Goal: Transaction & Acquisition: Purchase product/service

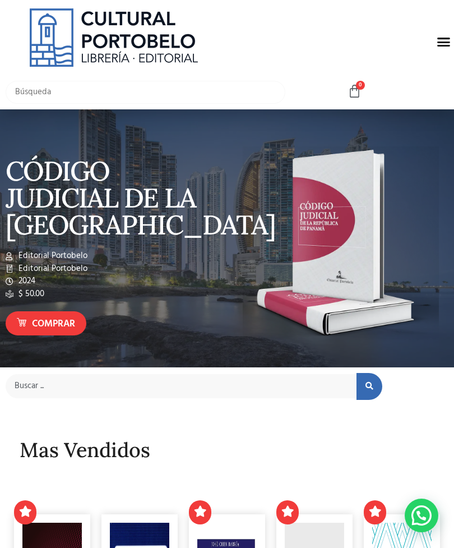
click at [245, 86] on input "text" at bounding box center [146, 92] width 280 height 23
type input "Sucesión"
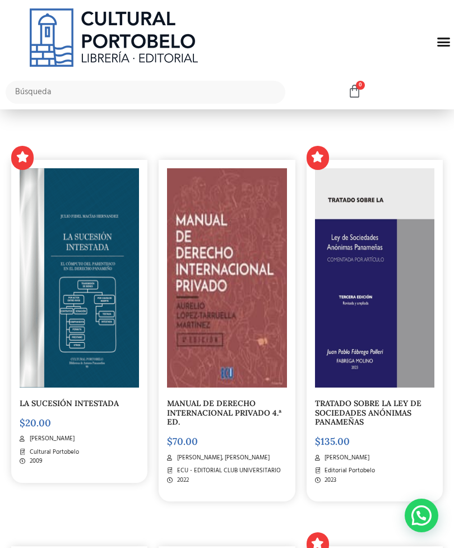
scroll to position [165, 0]
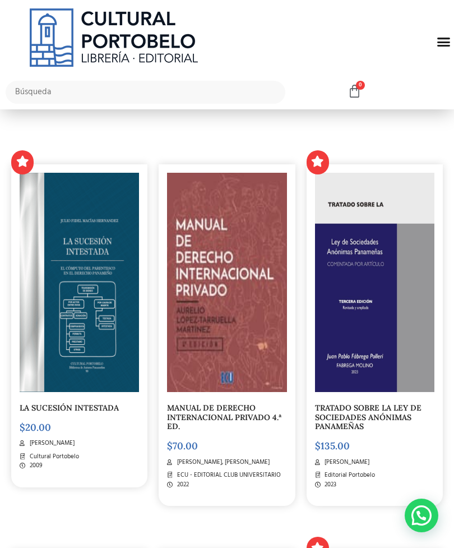
click at [92, 332] on img at bounding box center [79, 282] width 119 height 219
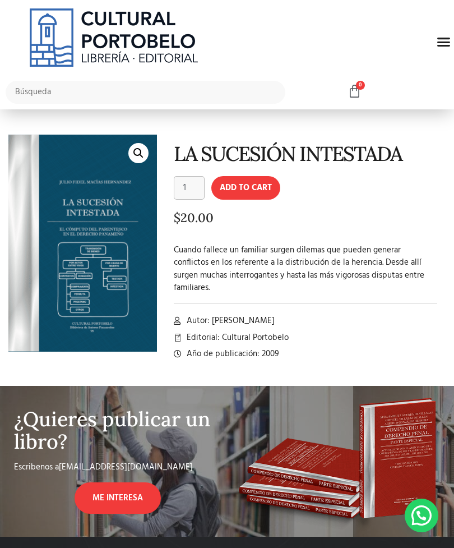
click at [141, 155] on link "🔍" at bounding box center [138, 153] width 20 height 20
click at [319, 266] on p "Cuando fallece un familiar surgen dilemas que pueden generar conflictos en los …" at bounding box center [305, 269] width 263 height 50
copy span "[PERSON_NAME]"
